Goal: Task Accomplishment & Management: Use online tool/utility

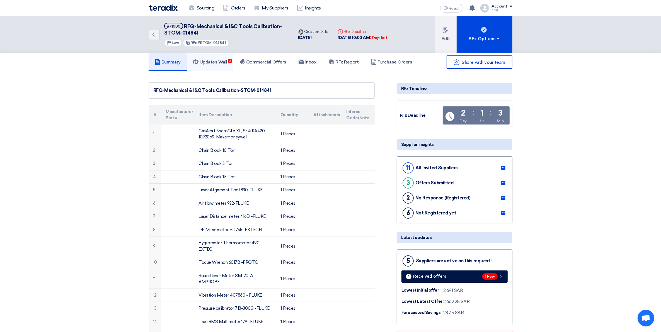
click at [219, 66] on link "Updates Wall 3" at bounding box center [210, 62] width 47 height 18
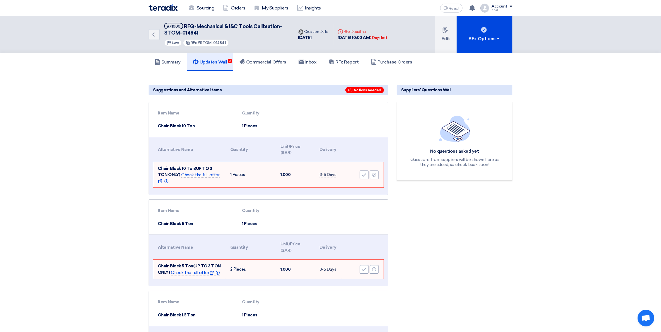
drag, startPoint x: 211, startPoint y: 60, endPoint x: 193, endPoint y: 60, distance: 18.4
click at [211, 60] on h5 "Updates Wall 3" at bounding box center [210, 62] width 34 height 6
click at [205, 11] on link "Sourcing" at bounding box center [201, 8] width 34 height 12
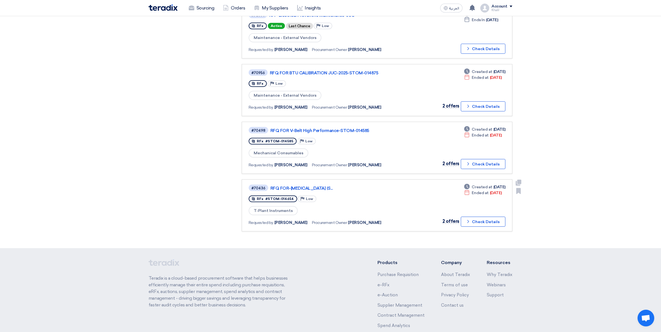
scroll to position [244, 0]
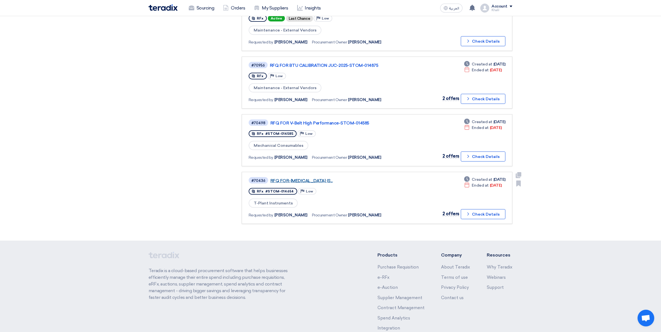
click at [333, 178] on link "RFQ FOR-[MEDICAL_DATA] (S..." at bounding box center [339, 180] width 139 height 5
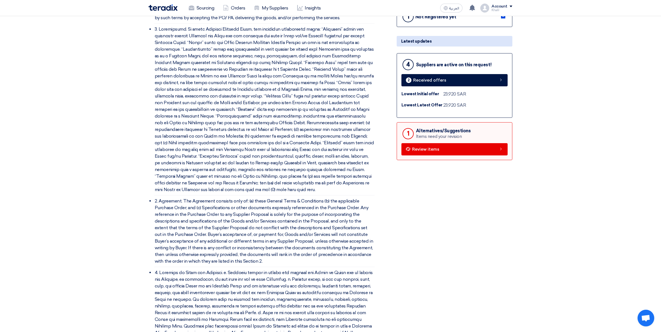
scroll to position [174, 0]
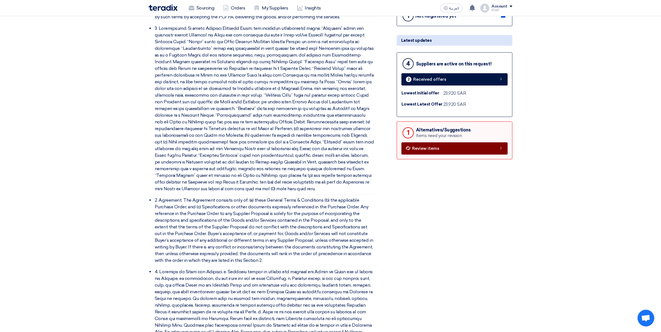
click at [438, 151] on span "Review items" at bounding box center [425, 149] width 27 height 4
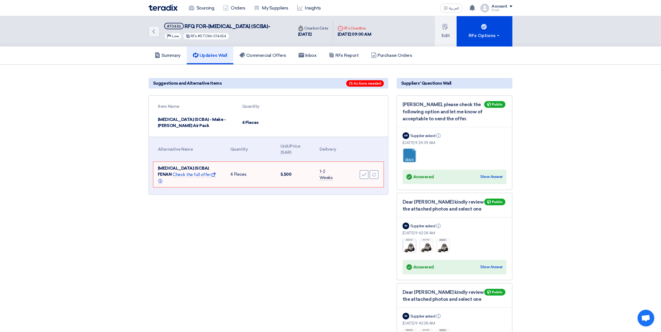
click at [414, 253] on img at bounding box center [409, 245] width 13 height 17
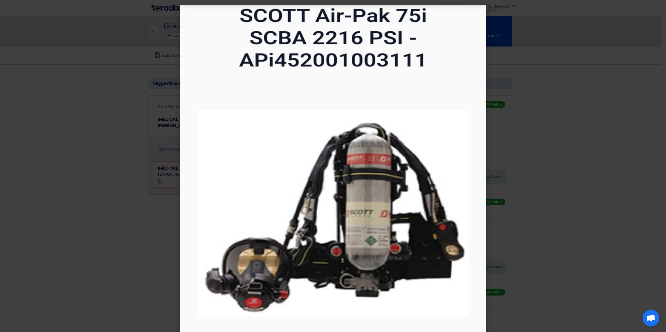
click at [586, 209] on modal-container at bounding box center [333, 166] width 666 height 332
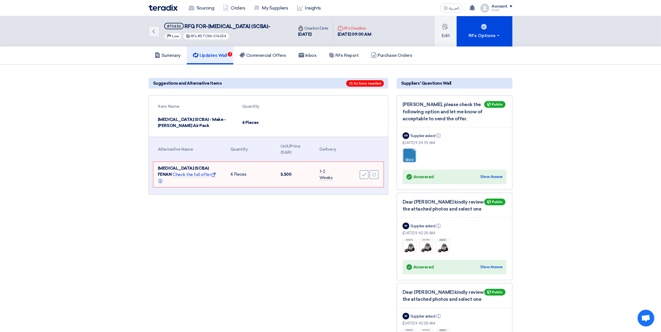
click at [411, 160] on link at bounding box center [425, 165] width 45 height 33
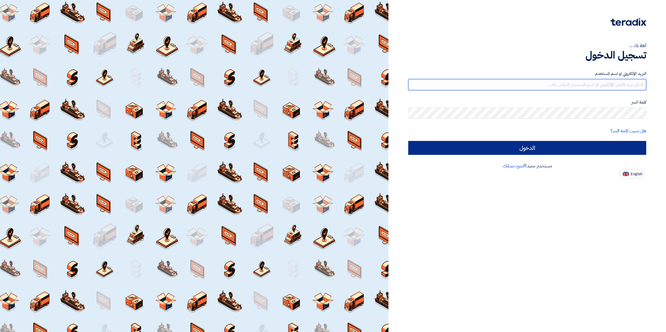
type input "[EMAIL_ADDRESS][DOMAIN_NAME]"
click at [539, 146] on input "الدخول" at bounding box center [527, 148] width 238 height 14
type input "Sign in"
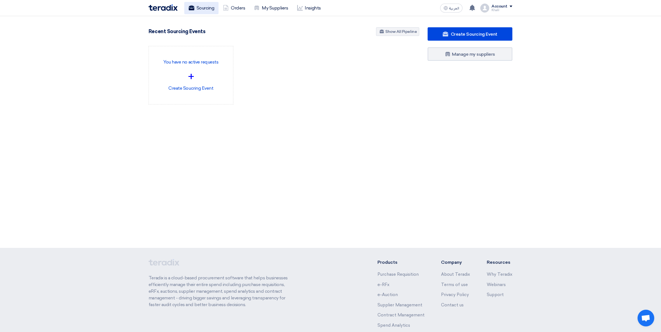
click at [201, 8] on link "Sourcing" at bounding box center [201, 8] width 34 height 12
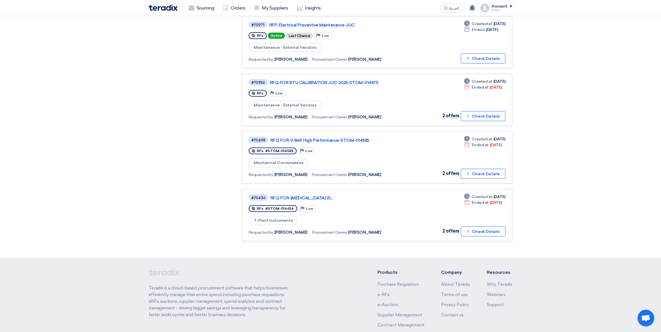
scroll to position [272, 0]
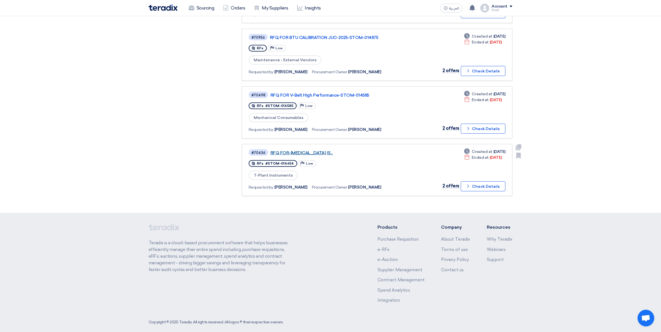
click at [305, 151] on link "RFQ FOR-[MEDICAL_DATA] (S..." at bounding box center [339, 153] width 139 height 5
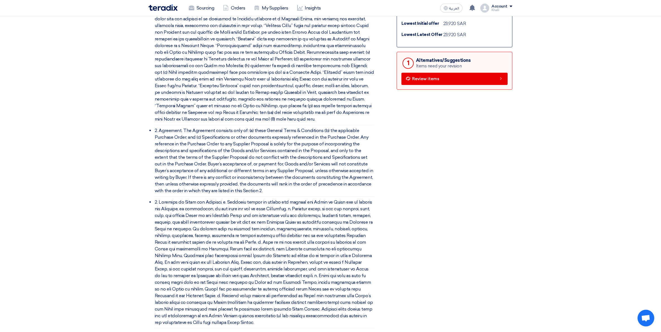
scroll to position [35, 0]
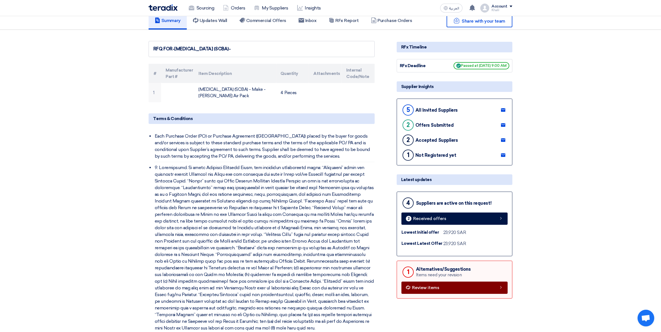
click at [451, 291] on link "Review items" at bounding box center [454, 288] width 106 height 12
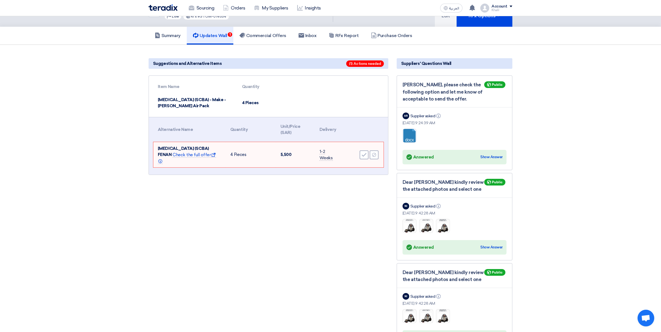
scroll to position [0, 0]
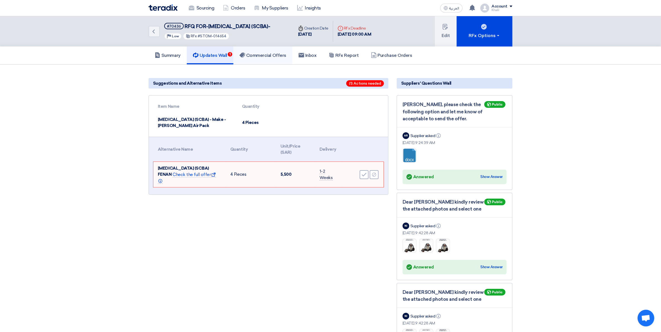
click at [265, 58] on h5 "Commercial Offers" at bounding box center [262, 56] width 47 height 6
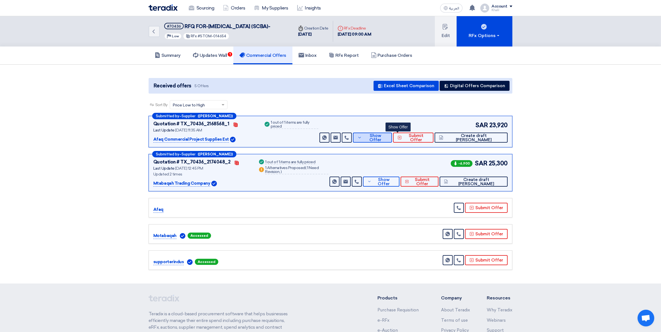
click at [388, 142] on span "Show Offer" at bounding box center [375, 138] width 24 height 8
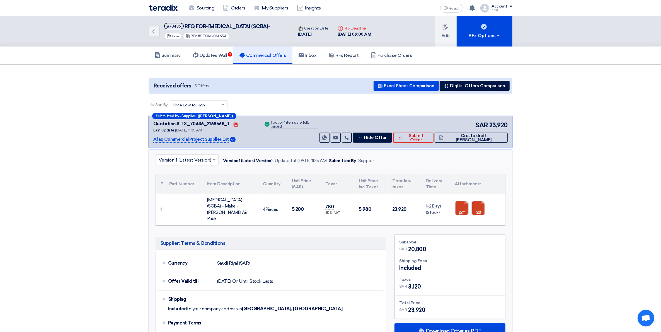
click at [459, 217] on link at bounding box center [477, 218] width 45 height 33
